Goal: Find specific page/section: Find specific page/section

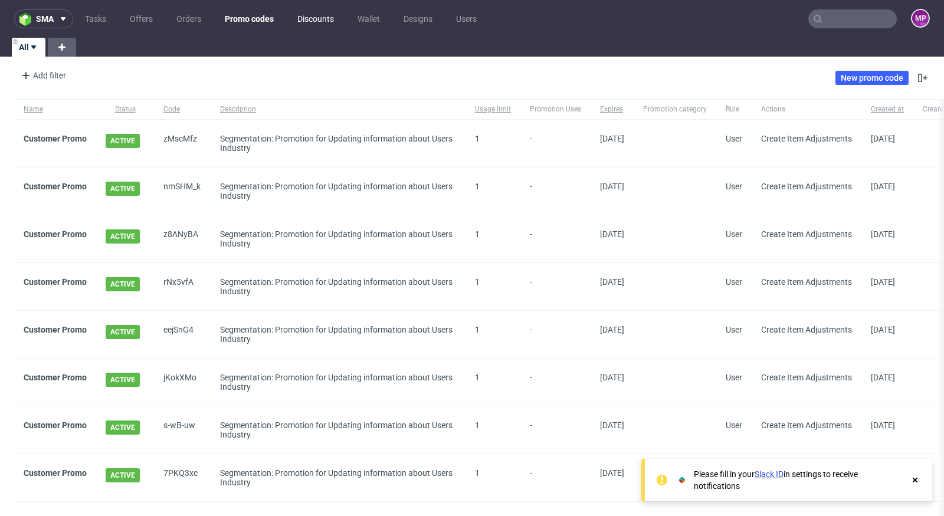
click at [310, 15] on link "Discounts" at bounding box center [315, 18] width 51 height 19
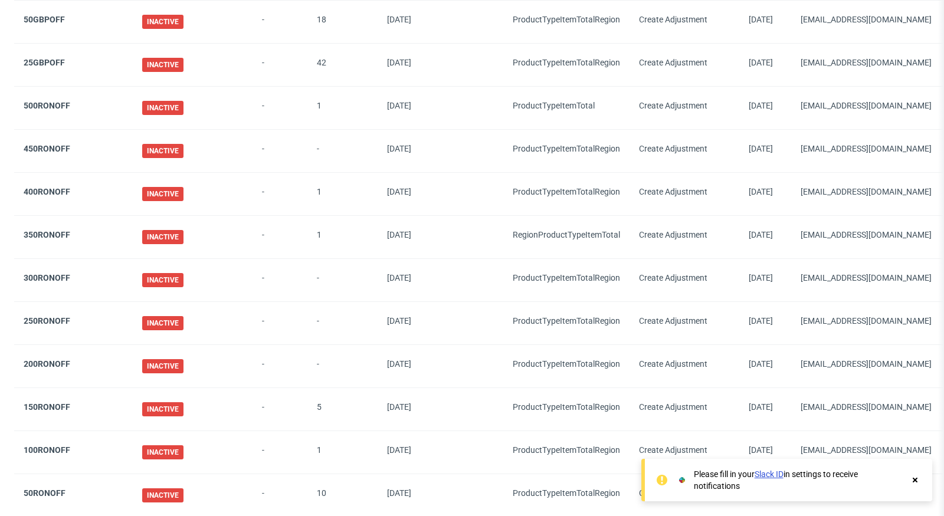
scroll to position [925, 0]
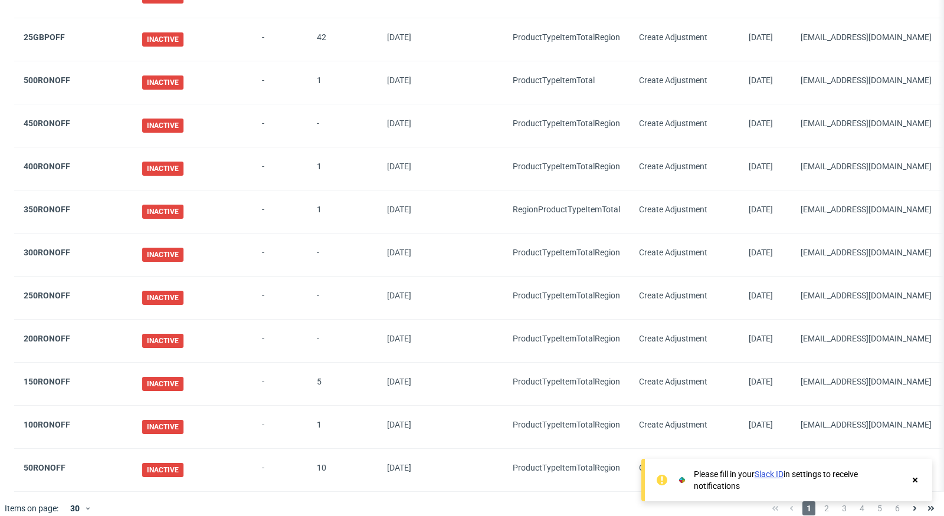
click at [914, 481] on use at bounding box center [915, 480] width 5 height 5
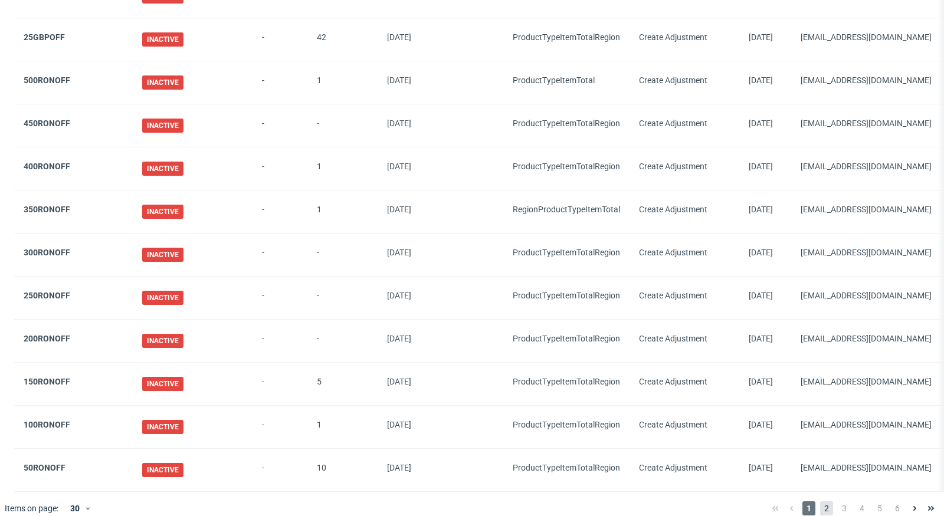
click at [820, 502] on span "2" at bounding box center [826, 509] width 13 height 14
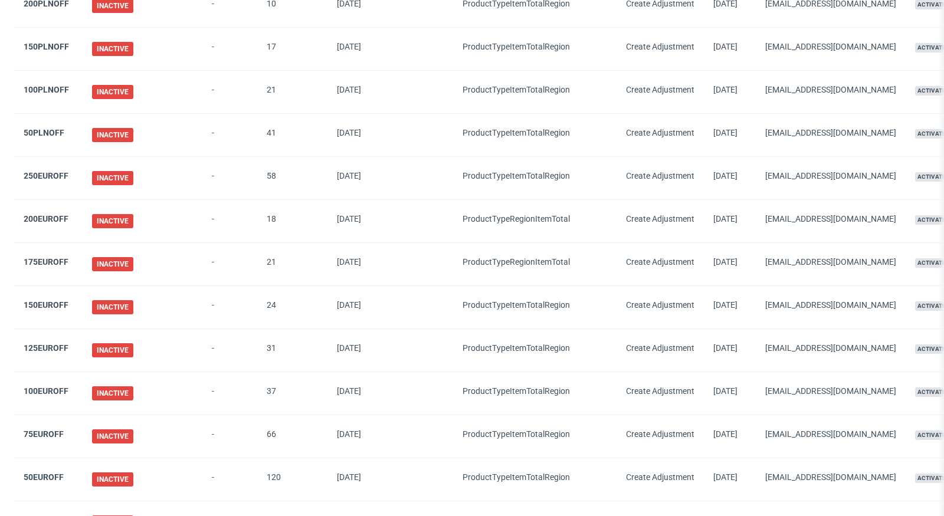
scroll to position [925, 0]
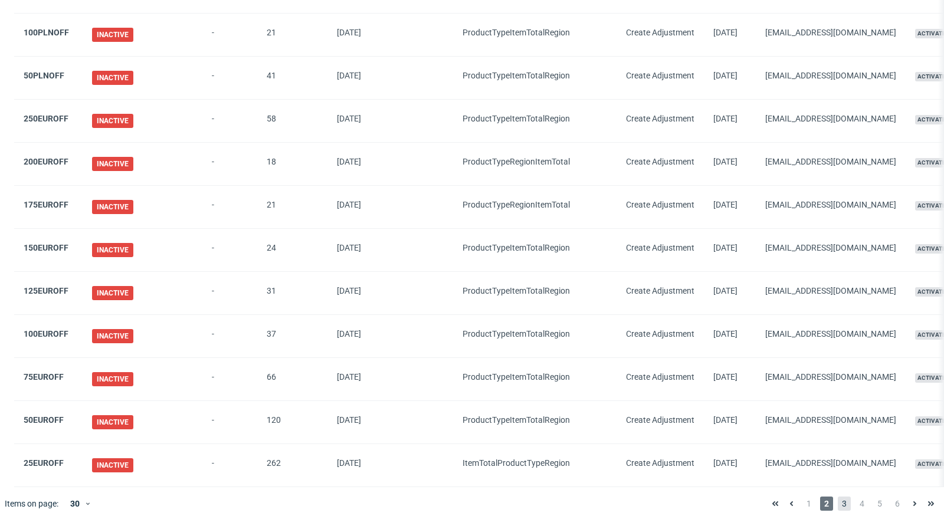
click at [838, 497] on span "3" at bounding box center [844, 504] width 13 height 14
